Goal: Information Seeking & Learning: Learn about a topic

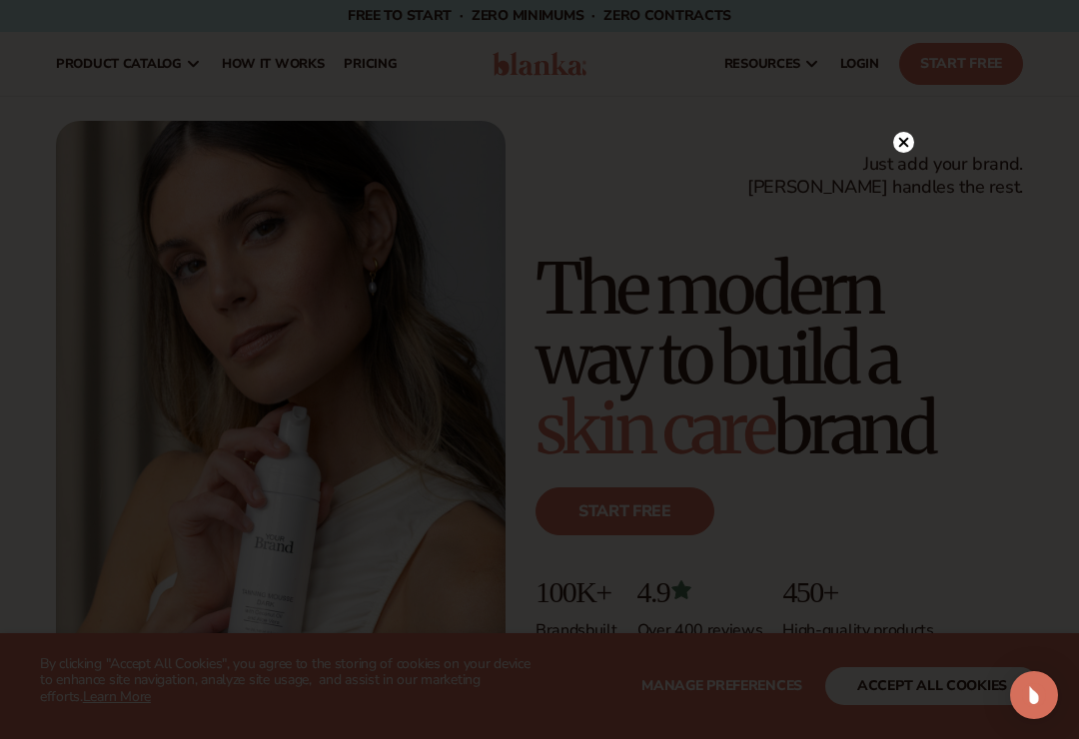
click at [897, 148] on circle at bounding box center [903, 142] width 21 height 21
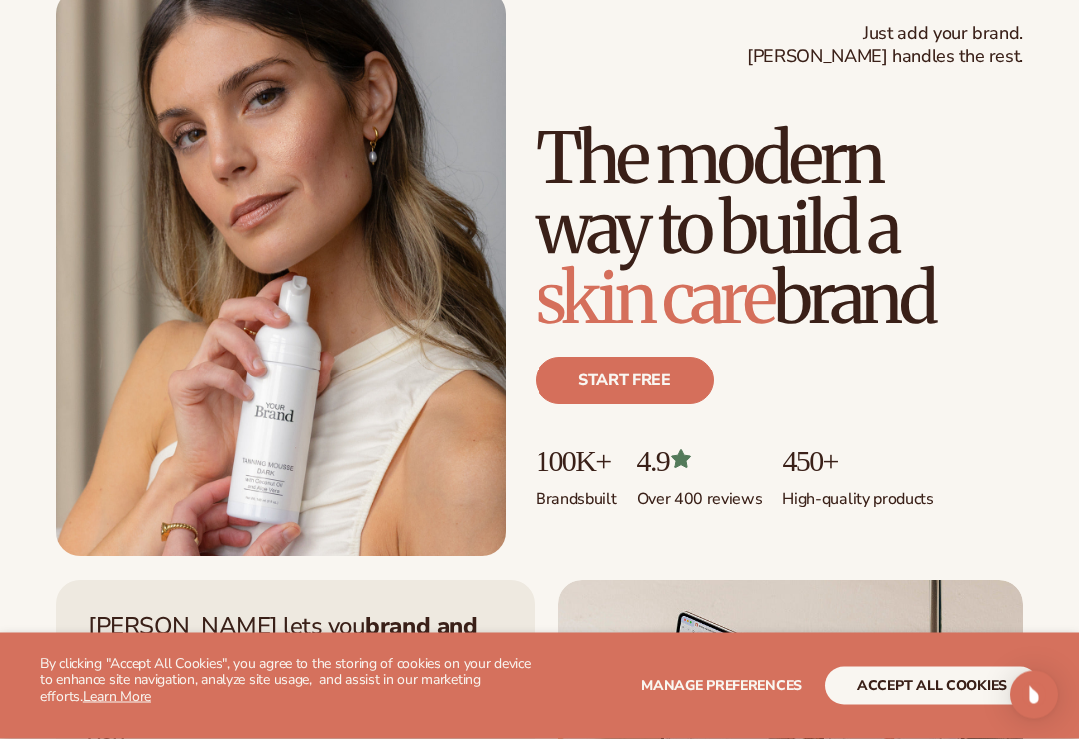
scroll to position [164, 0]
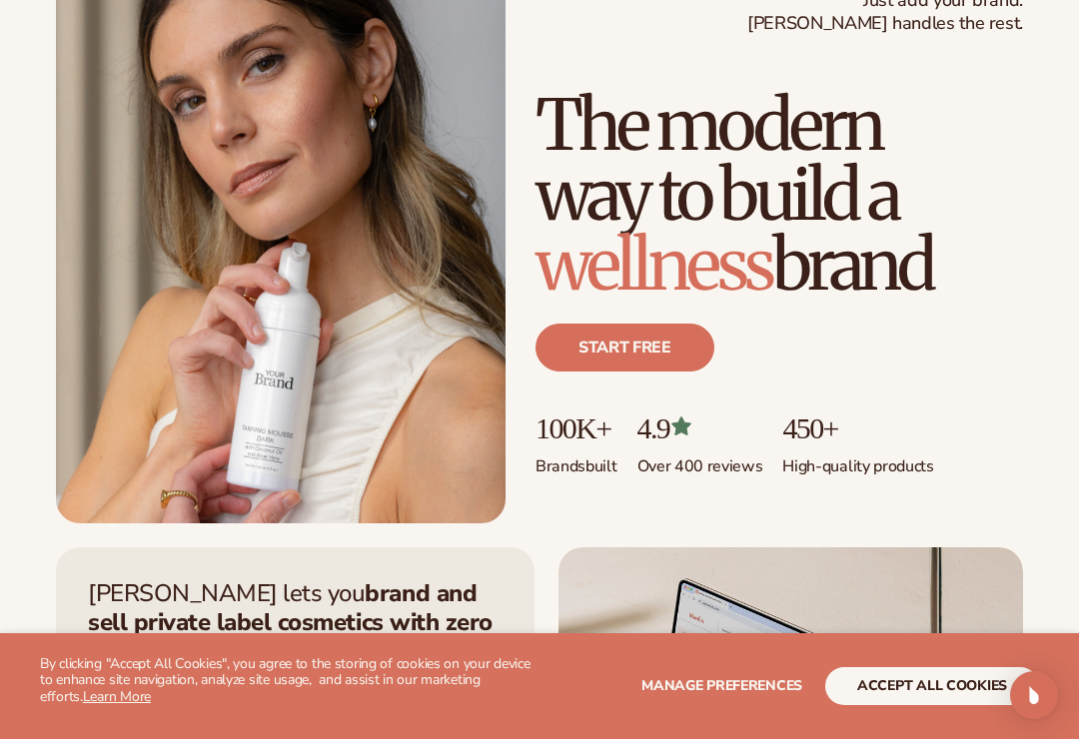
click at [675, 359] on link "Start free" at bounding box center [624, 348] width 179 height 48
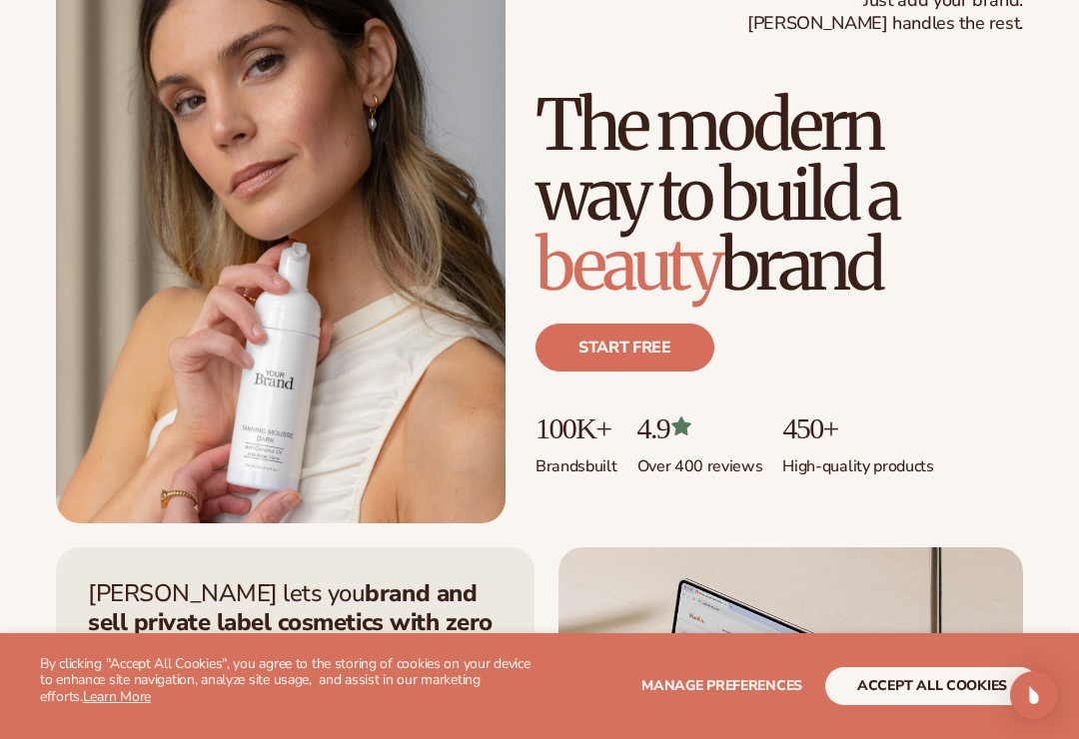
scroll to position [163, 0]
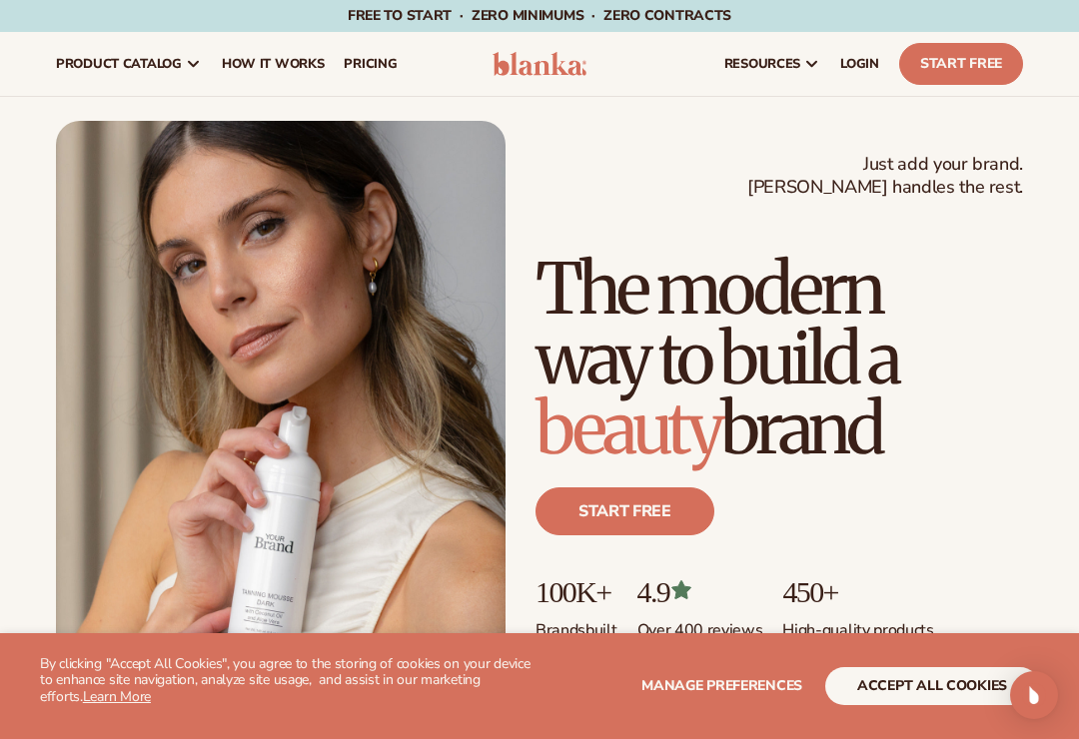
click at [955, 77] on link "Start Free" at bounding box center [961, 64] width 124 height 42
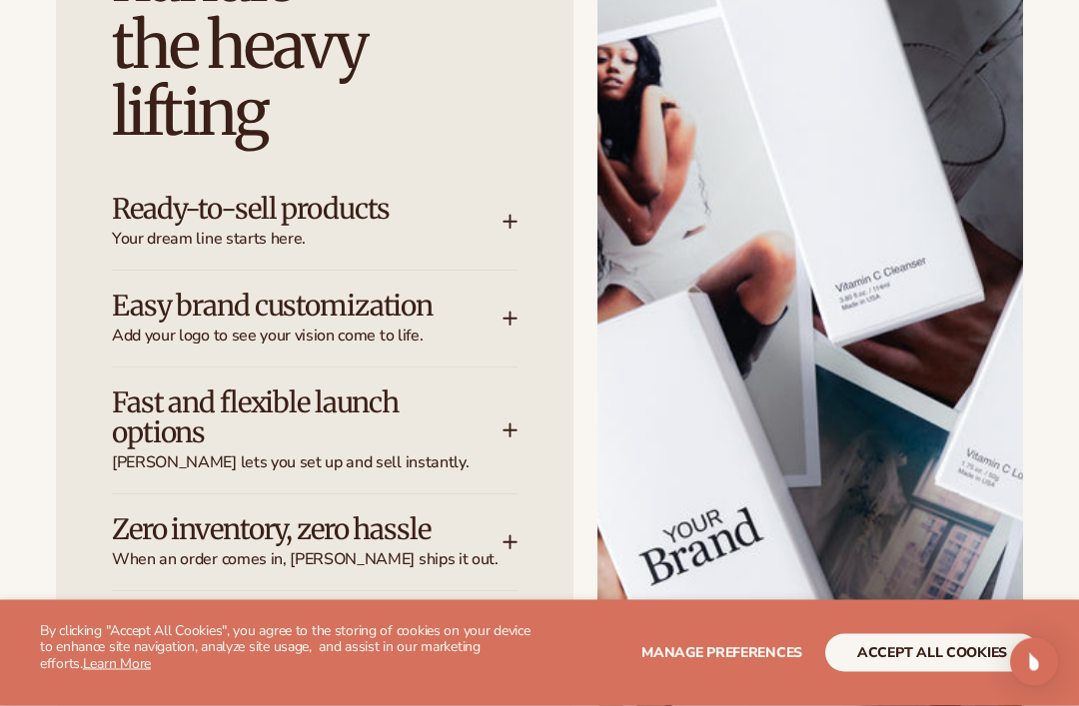
scroll to position [2596, 0]
click at [144, 194] on h3 "Ready-to-sell products" at bounding box center [277, 209] width 331 height 31
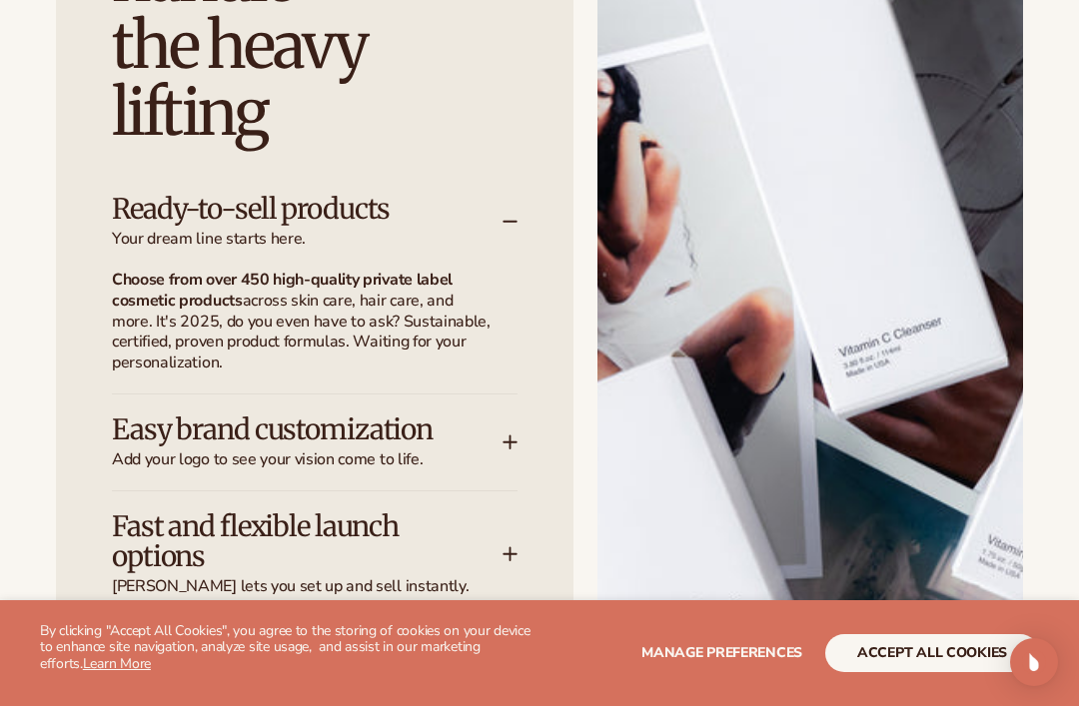
click at [492, 194] on div "Ready-to-sell products Your dream line starts here." at bounding box center [307, 222] width 391 height 56
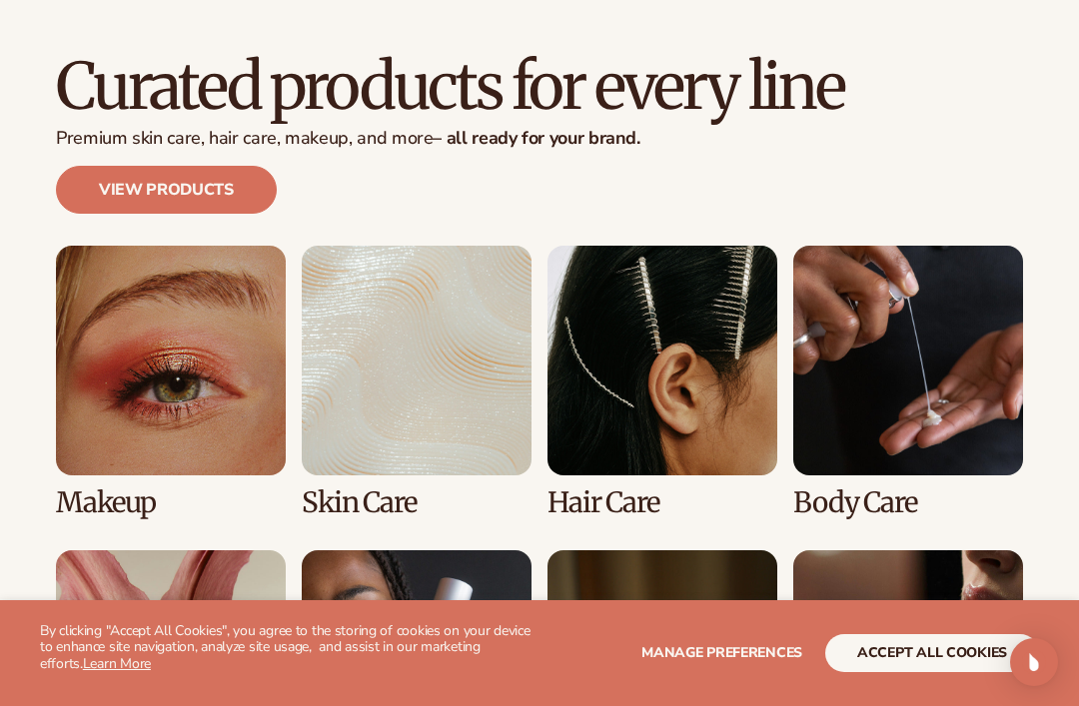
scroll to position [3790, 0]
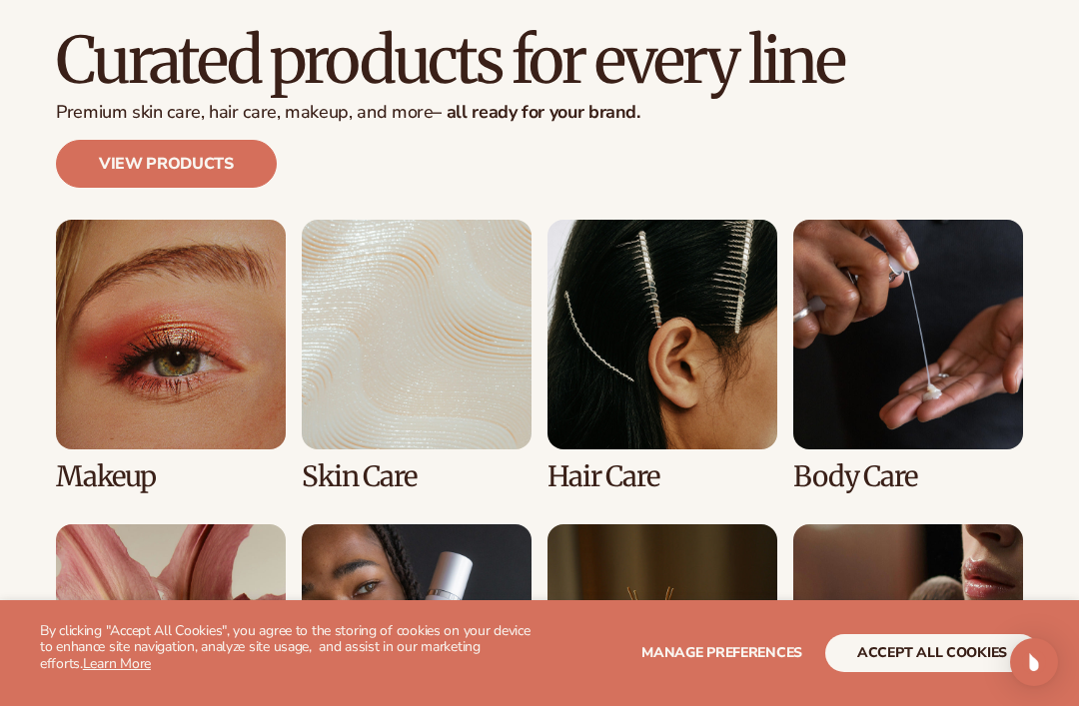
click at [150, 274] on link "1 / 8" at bounding box center [171, 356] width 230 height 273
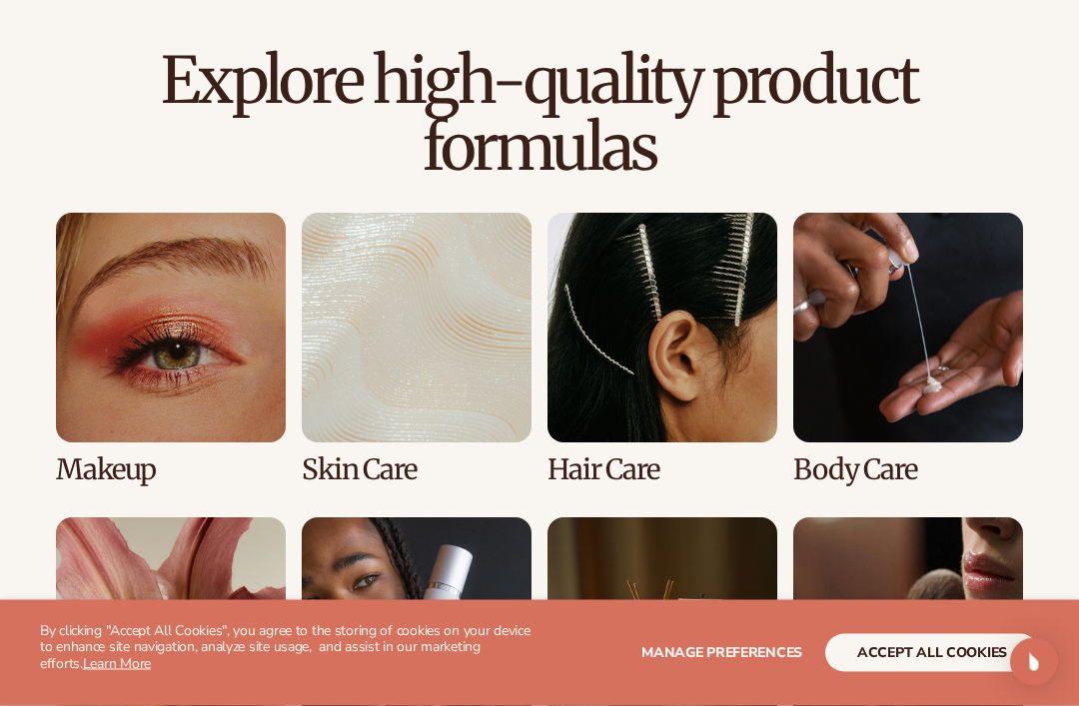
scroll to position [1342, 0]
click at [175, 325] on link "1 / 8" at bounding box center [171, 349] width 230 height 273
